Goal: Transaction & Acquisition: Purchase product/service

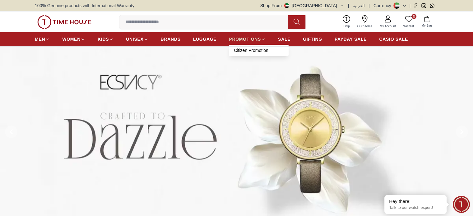
click at [245, 43] on link "PROMOTIONS" at bounding box center [247, 39] width 37 height 11
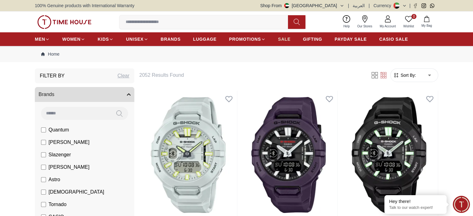
click at [285, 40] on span "SALE" at bounding box center [284, 39] width 12 height 6
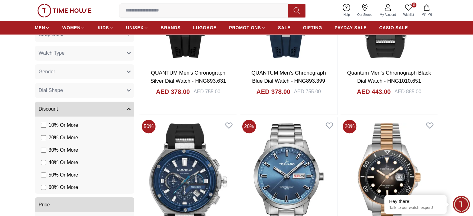
scroll to position [498, 0]
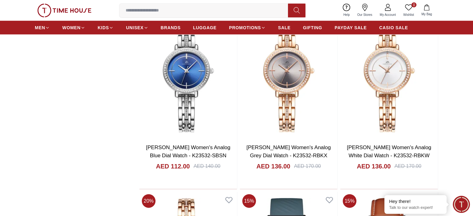
scroll to position [1682, 0]
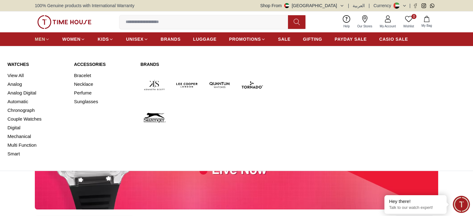
click at [45, 39] on span "MEN" at bounding box center [40, 39] width 10 height 6
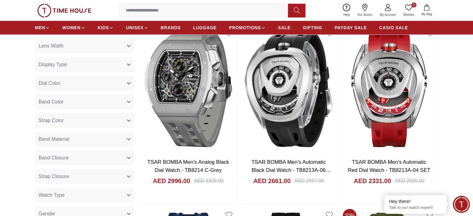
scroll to position [747, 0]
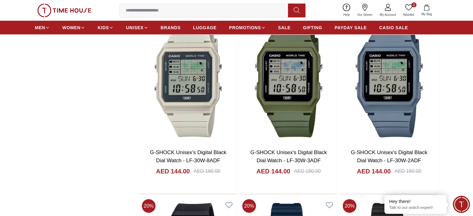
scroll to position [1494, 0]
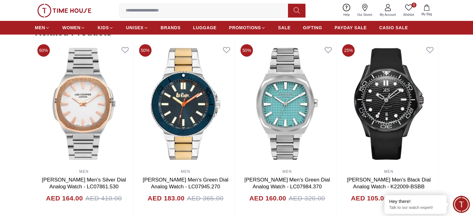
scroll to position [581, 0]
